Goal: Task Accomplishment & Management: Manage account settings

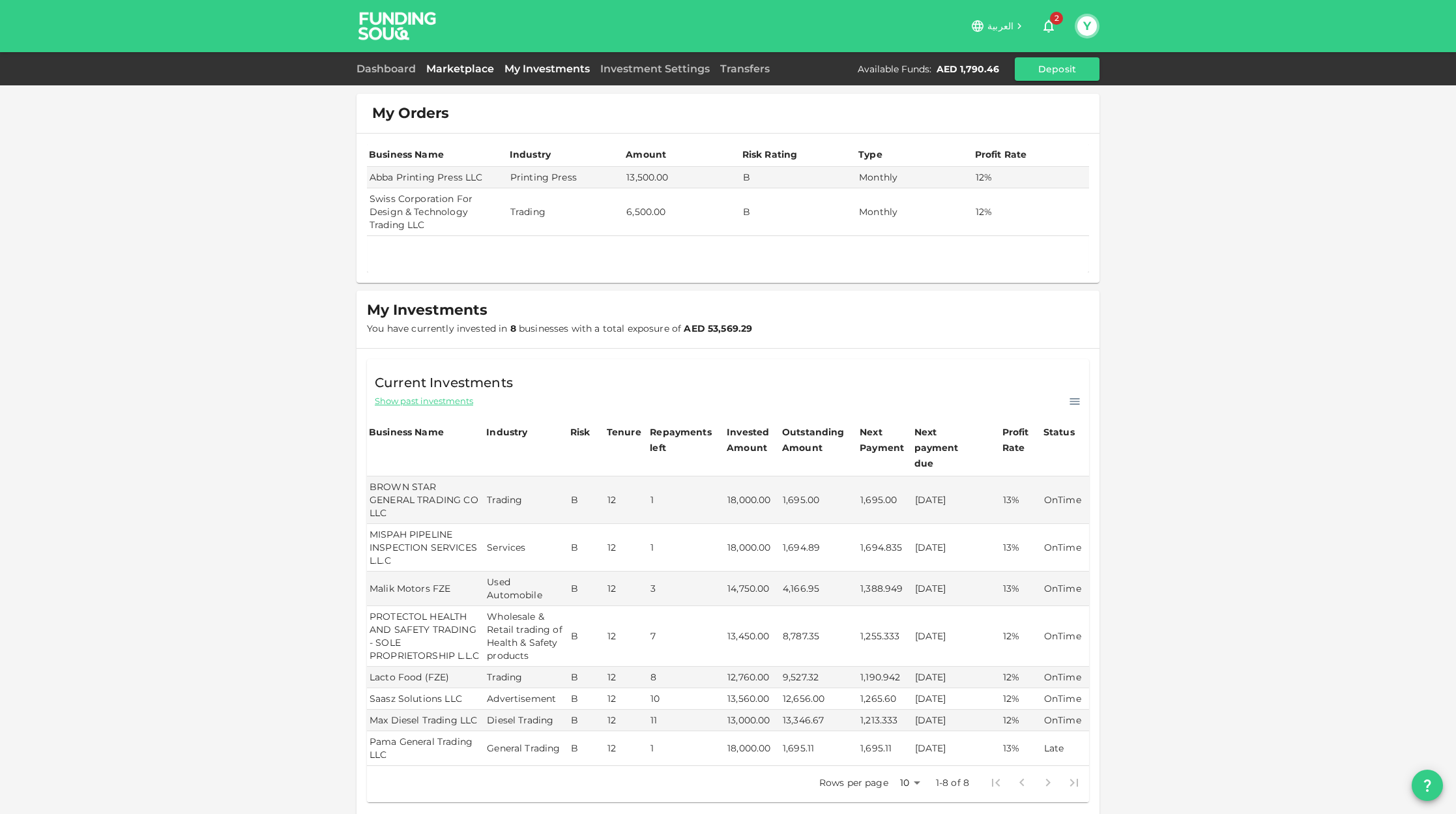
click at [446, 71] on link "Marketplace" at bounding box center [460, 68] width 78 height 12
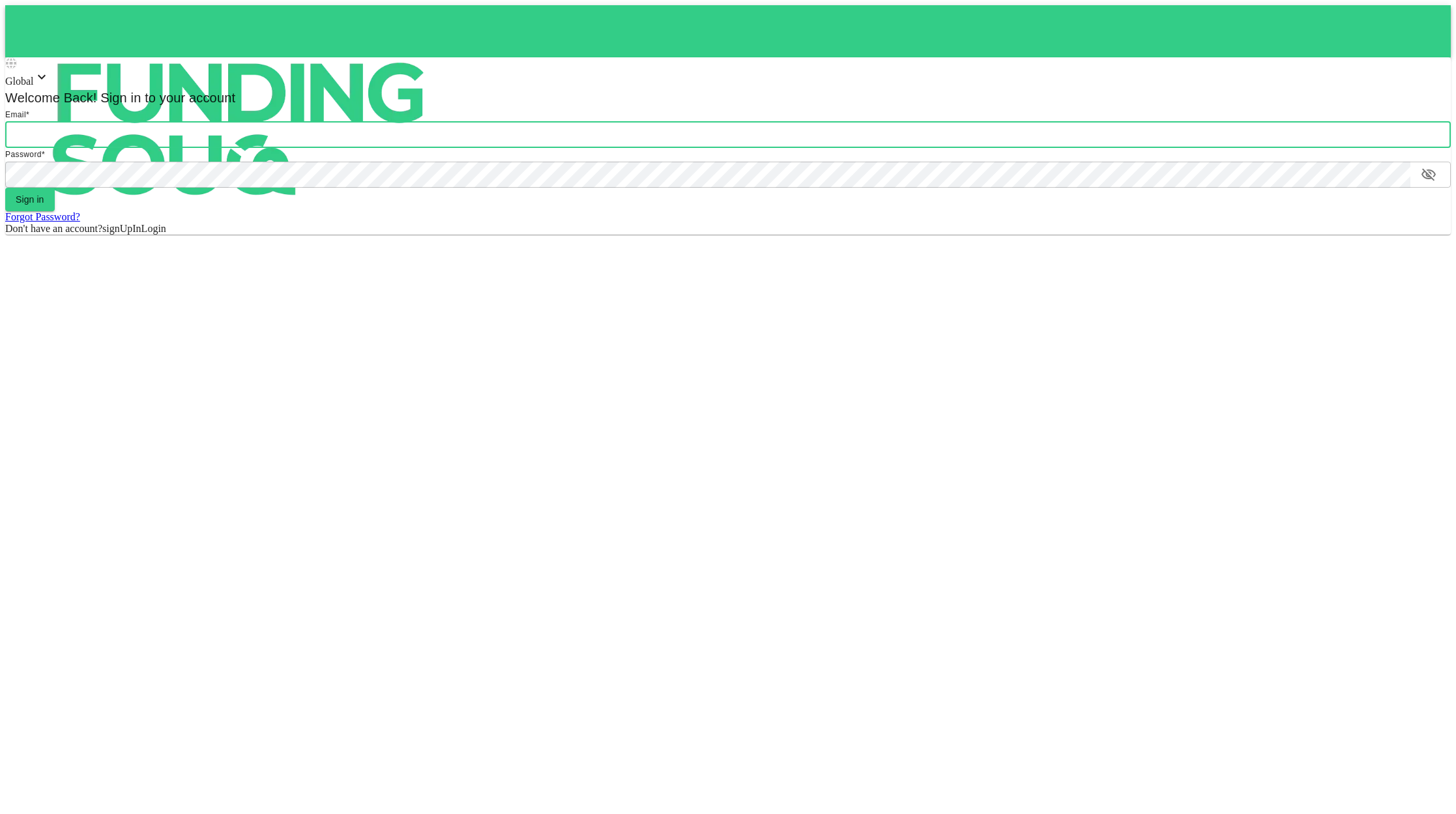
type input "[EMAIL_ADDRESS][DOMAIN_NAME]"
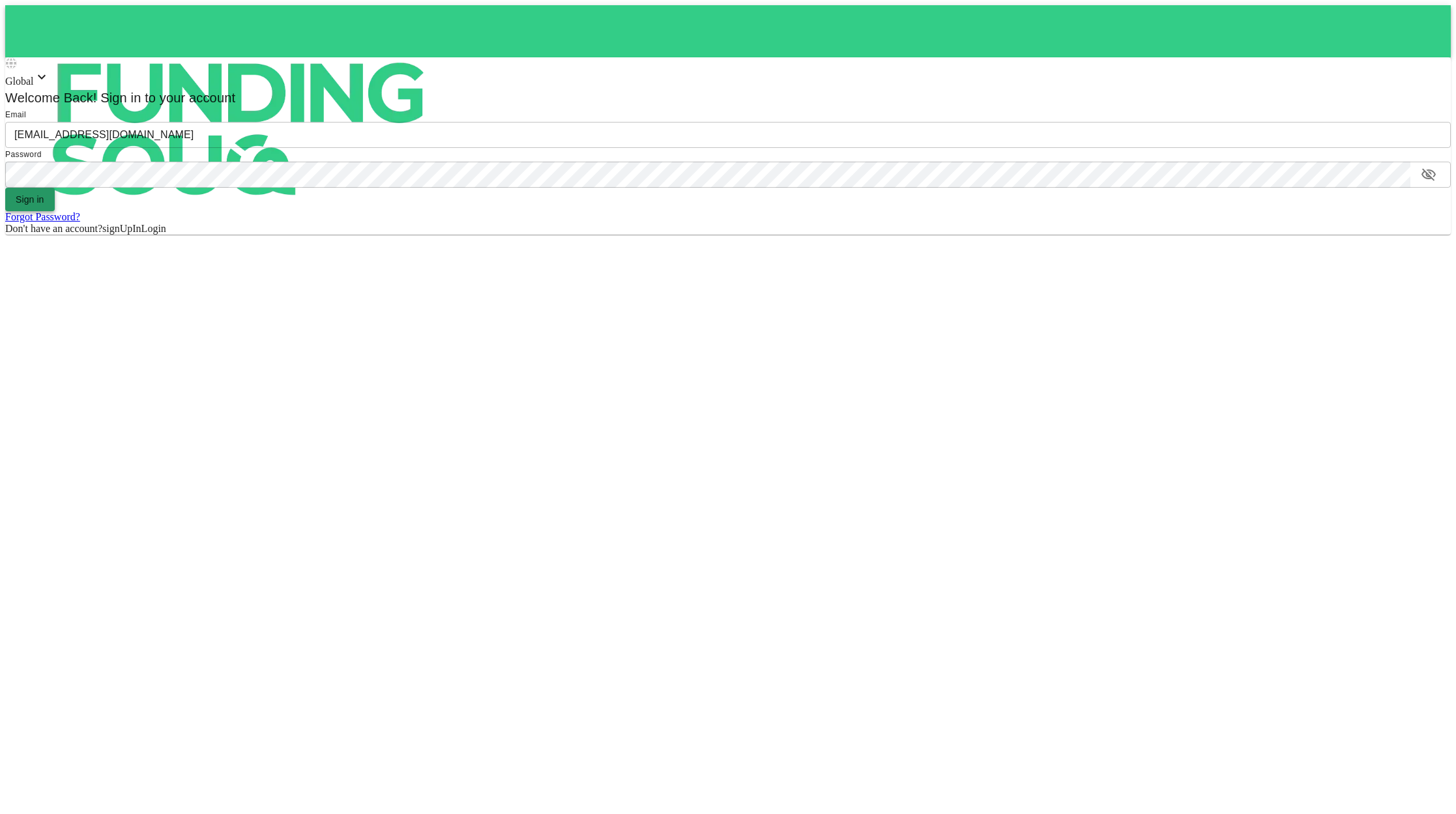
click at [41, 197] on button "Sign in" at bounding box center [30, 199] width 49 height 24
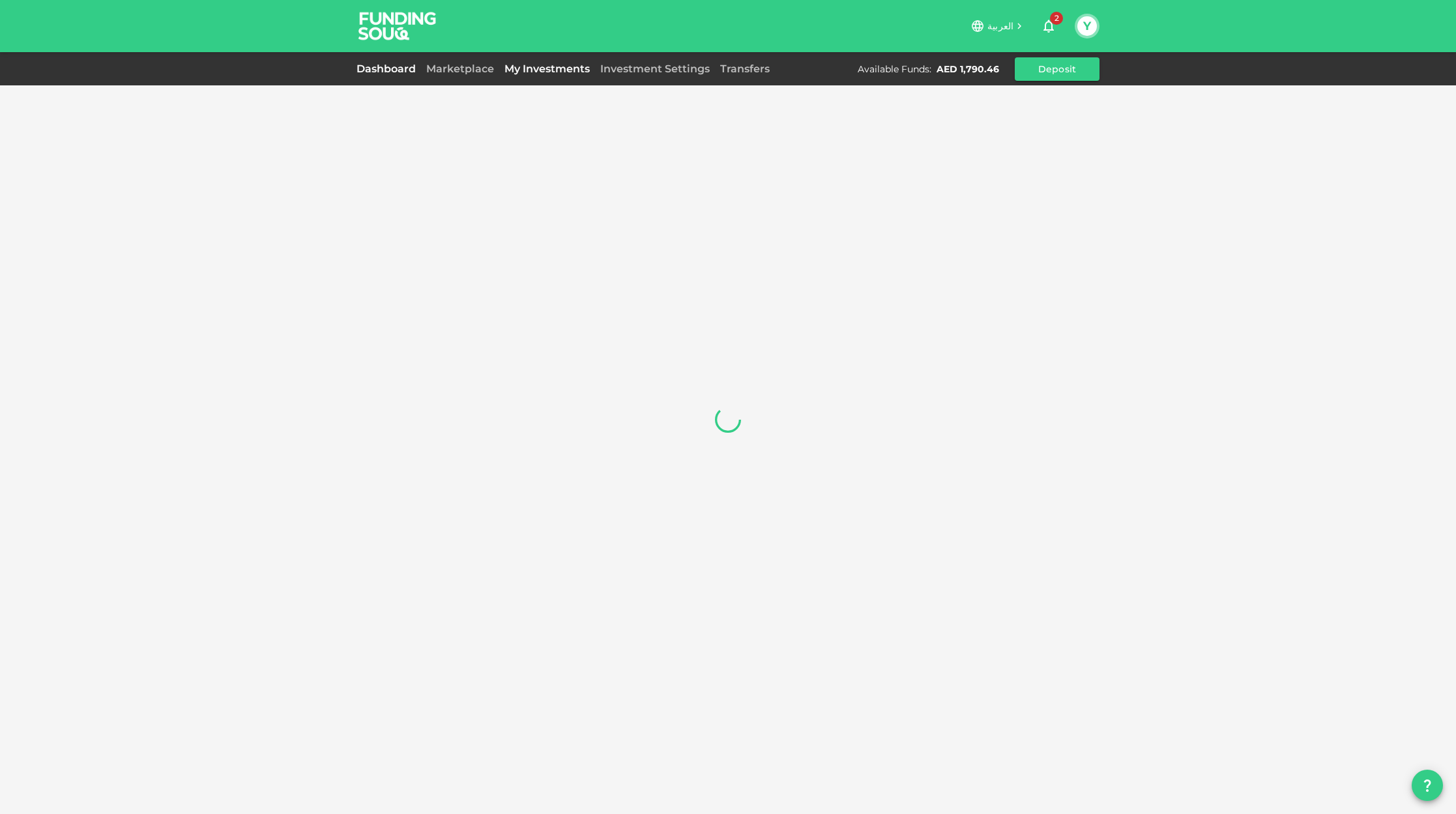
click at [564, 73] on link "My Investments" at bounding box center [547, 68] width 96 height 12
